Goal: Navigation & Orientation: Find specific page/section

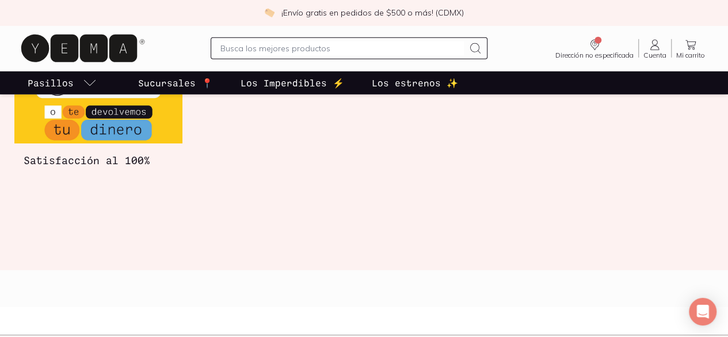
scroll to position [1806, 0]
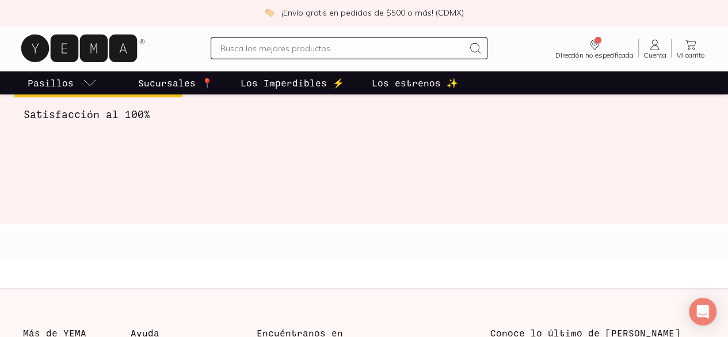
click at [205, 82] on p "Sucursales 📍" at bounding box center [175, 83] width 75 height 14
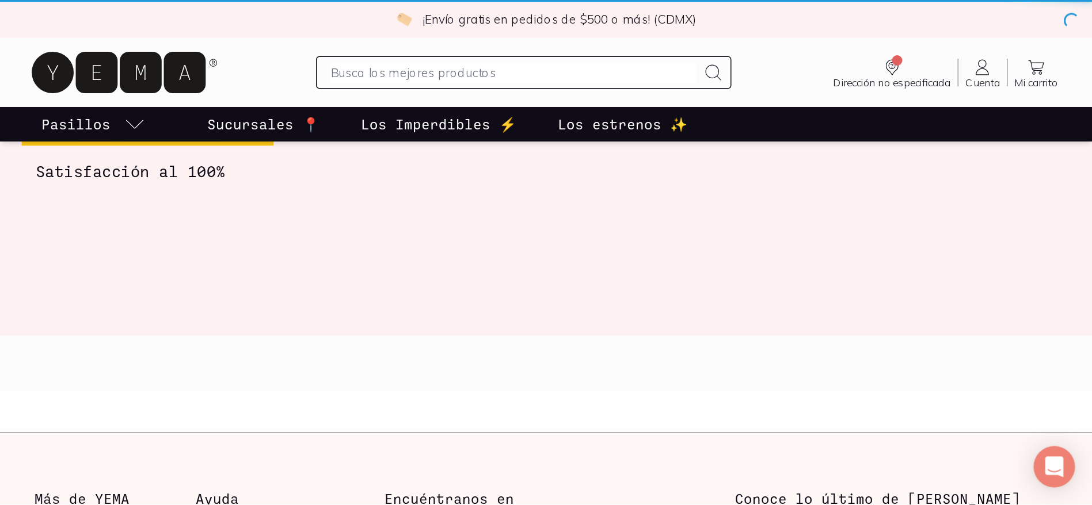
scroll to position [0, 0]
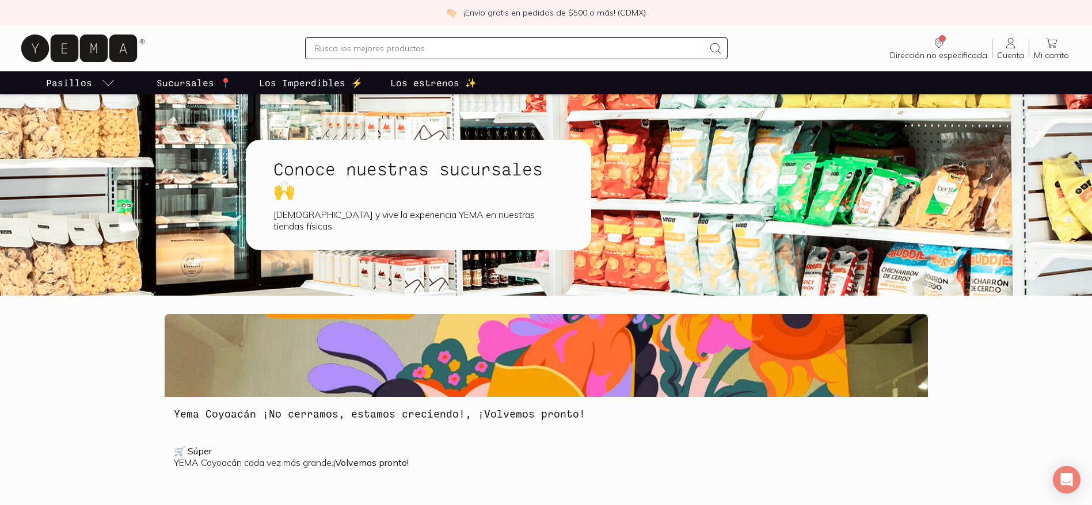
drag, startPoint x: 637, startPoint y: 1, endPoint x: 424, endPoint y: 332, distance: 393.3
click at [424, 332] on img at bounding box center [546, 355] width 763 height 83
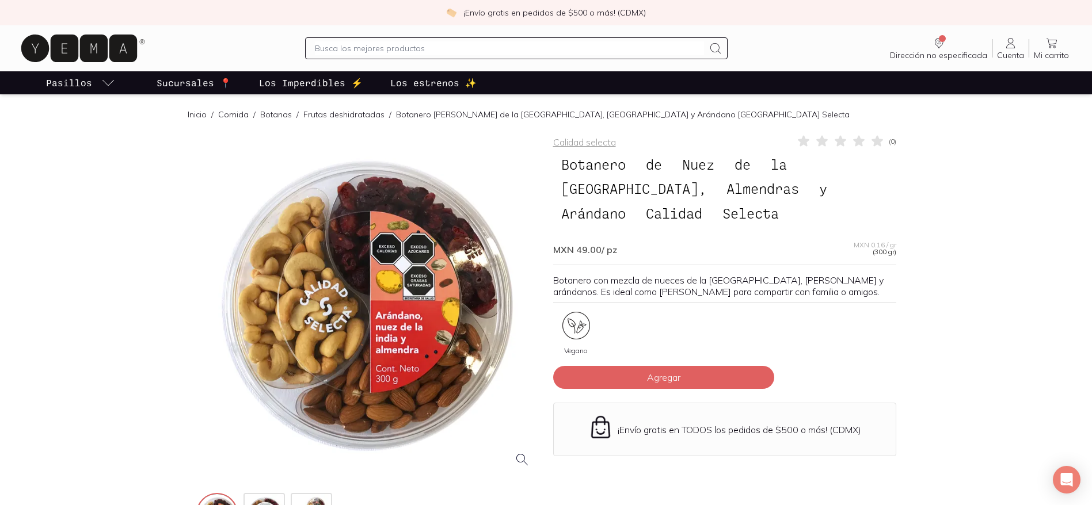
click at [199, 113] on link "Inicio" at bounding box center [197, 114] width 19 height 10
